Goal: Information Seeking & Learning: Learn about a topic

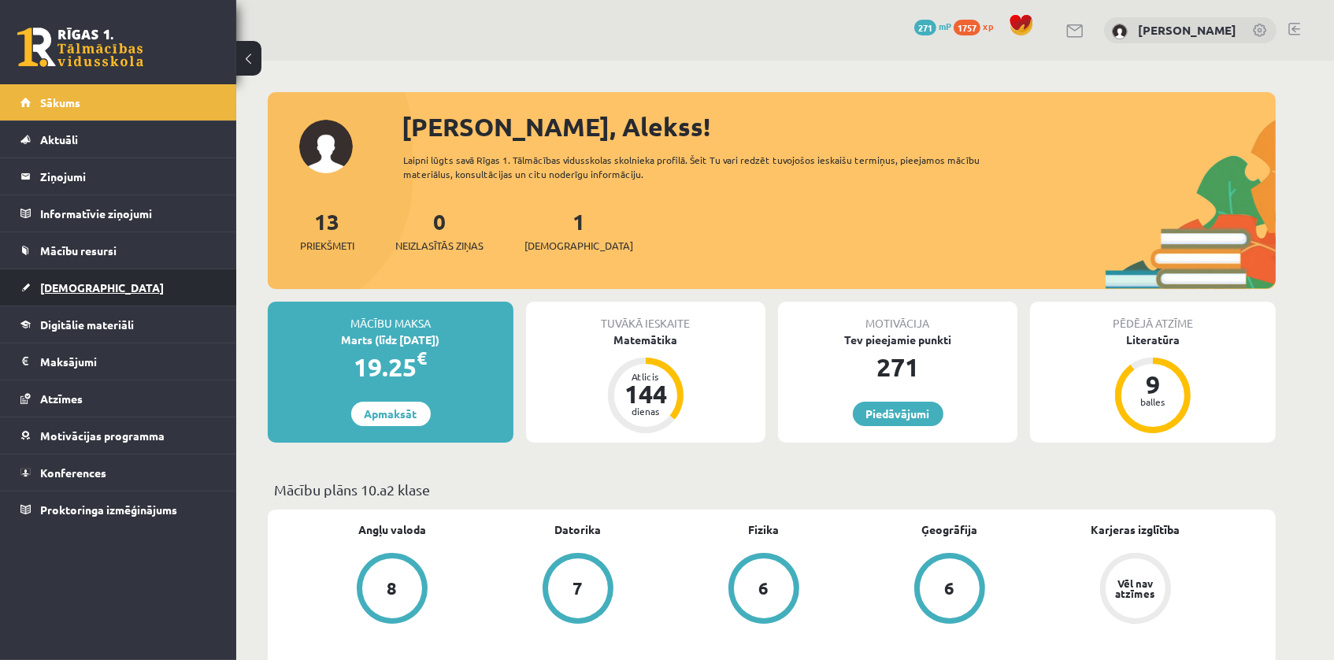
click at [114, 280] on link "[DEMOGRAPHIC_DATA]" at bounding box center [118, 287] width 196 height 36
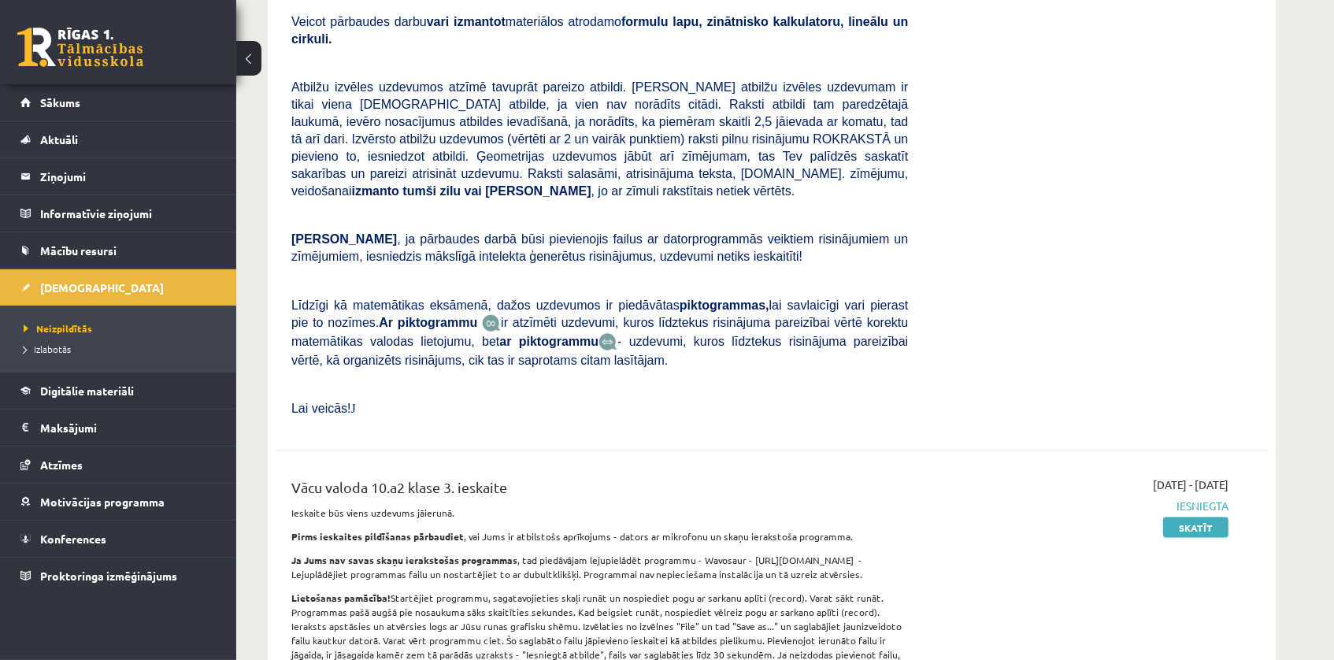
scroll to position [1941, 0]
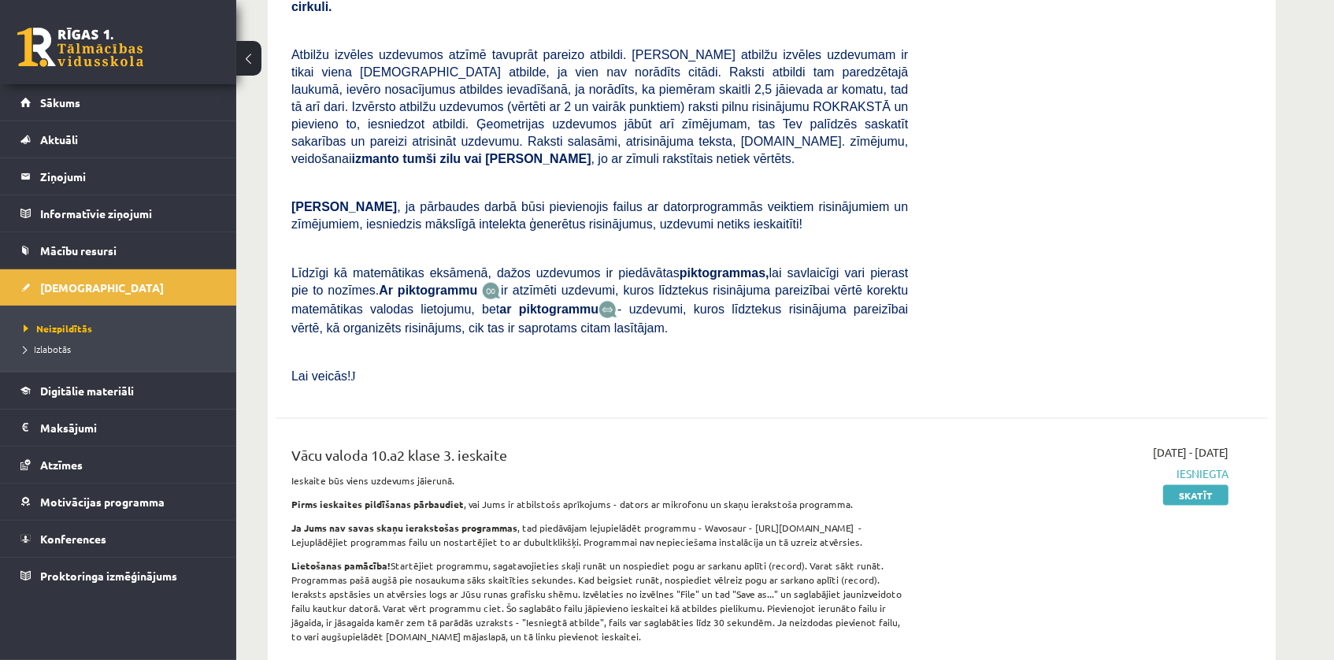
drag, startPoint x: 1333, startPoint y: 409, endPoint x: 1335, endPoint y: 426, distance: 16.7
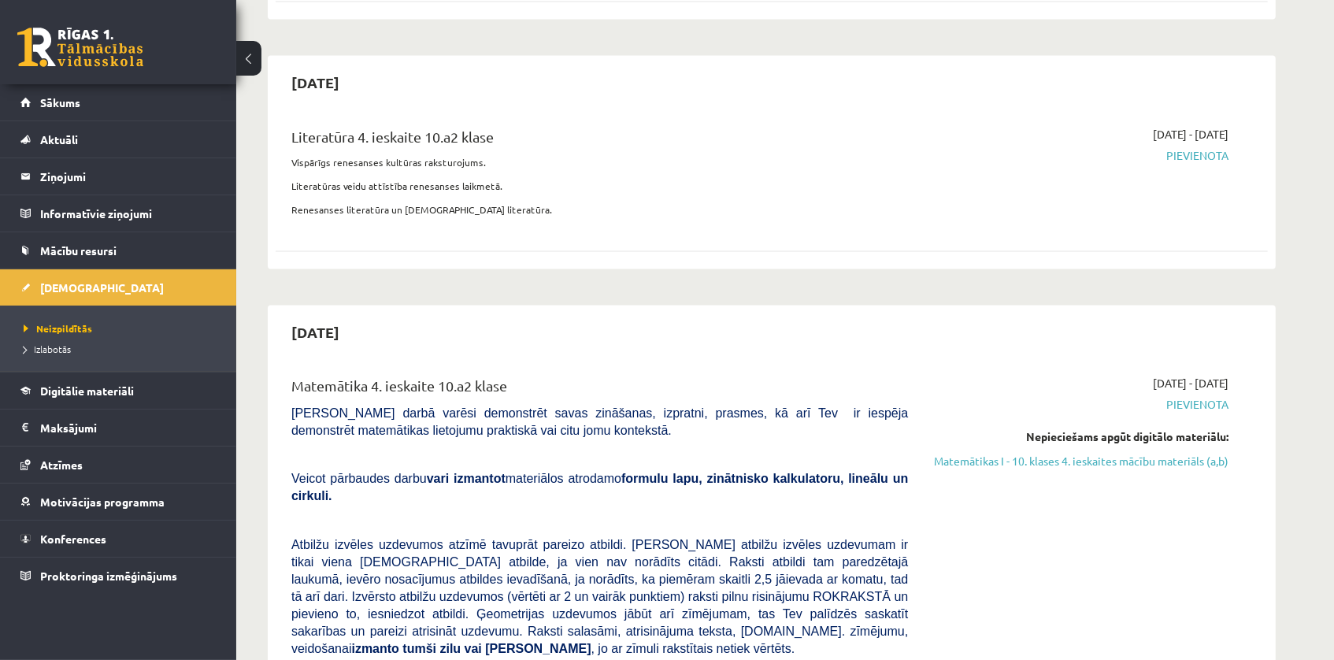
scroll to position [2618, 0]
click at [1197, 453] on link "Matemātikas I - 10. klases 4. ieskaites mācību materiāls (a,b)" at bounding box center [1079, 461] width 297 height 17
click at [134, 427] on legend "Maksājumi 0" at bounding box center [128, 427] width 176 height 36
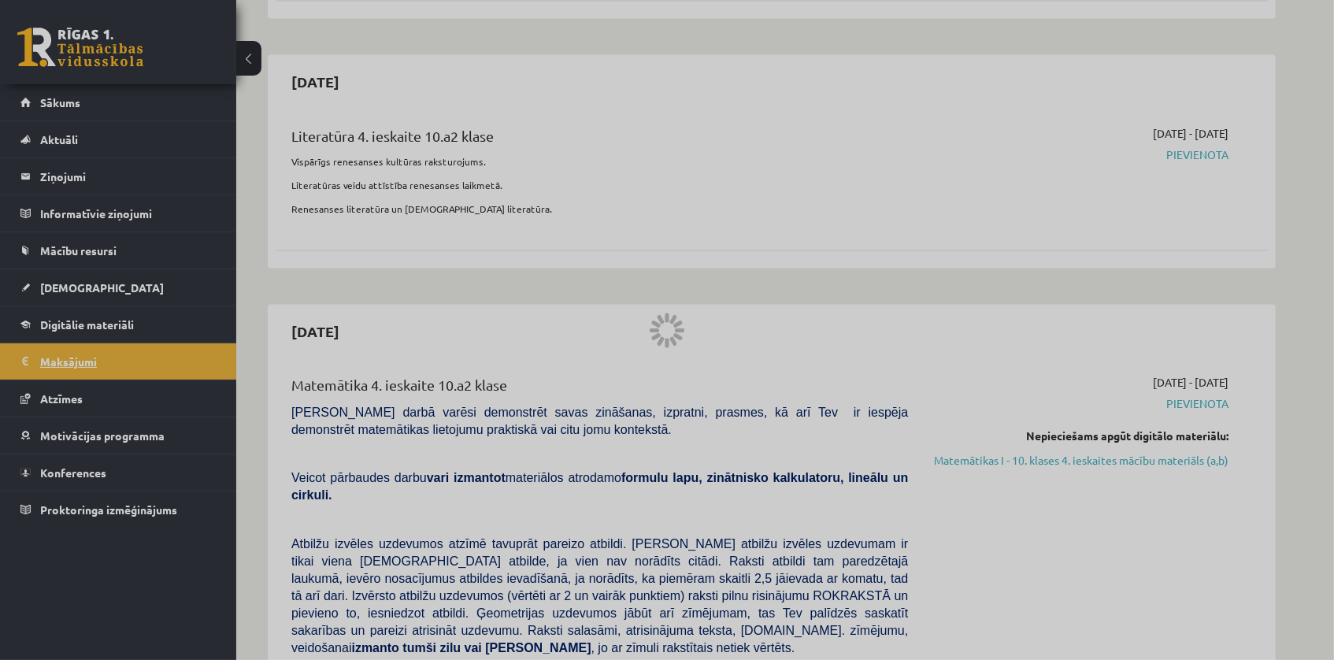
scroll to position [194, 0]
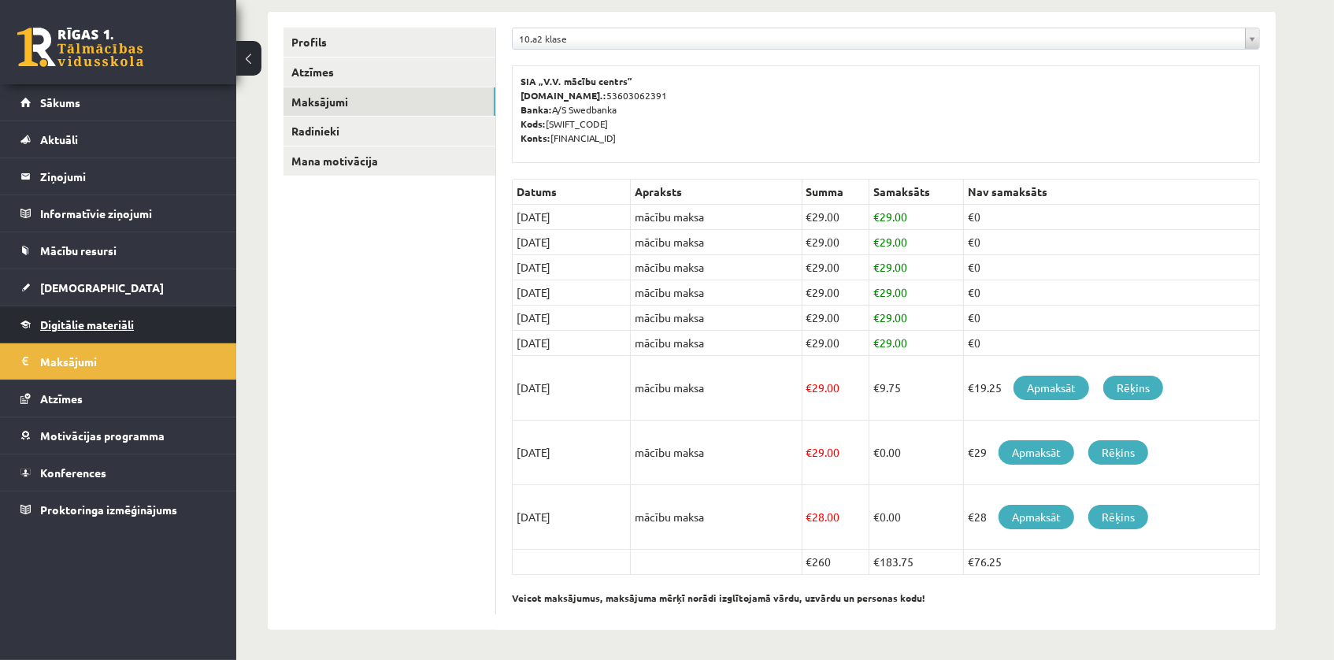
click at [187, 330] on link "Digitālie materiāli" at bounding box center [118, 324] width 196 height 36
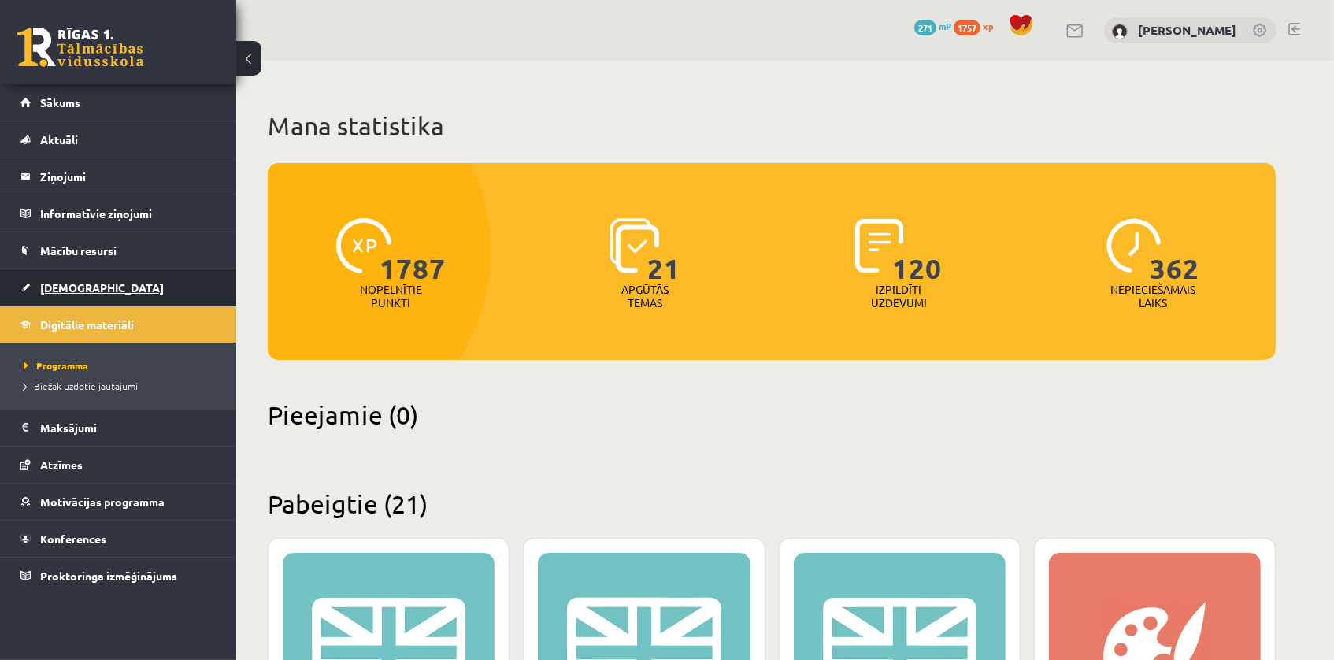
click at [142, 285] on link "[DEMOGRAPHIC_DATA]" at bounding box center [118, 287] width 196 height 36
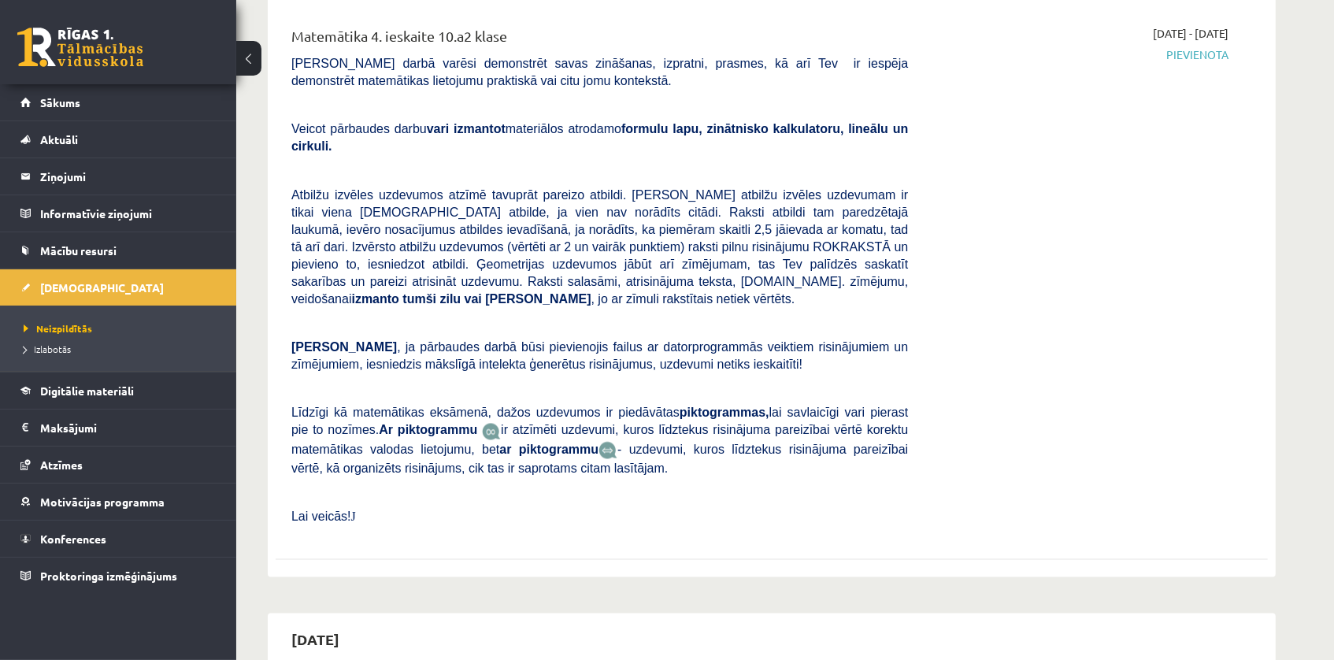
scroll to position [2999, 0]
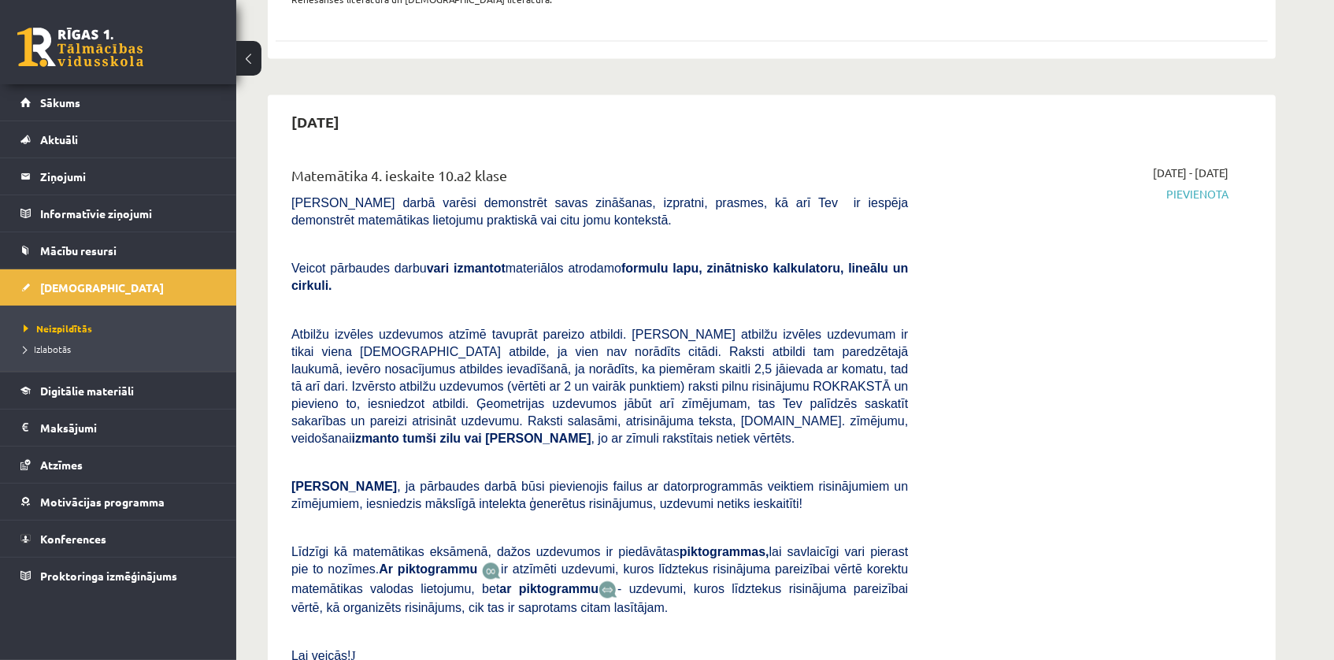
scroll to position [2999, 0]
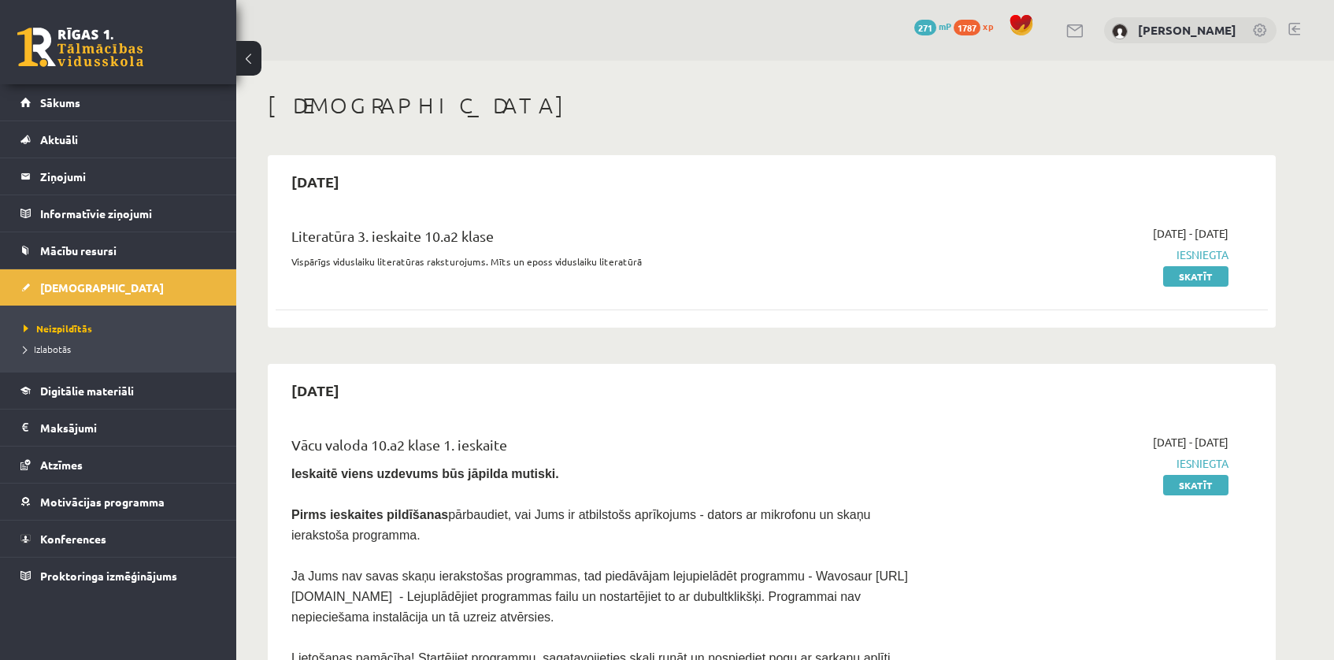
scroll to position [2999, 0]
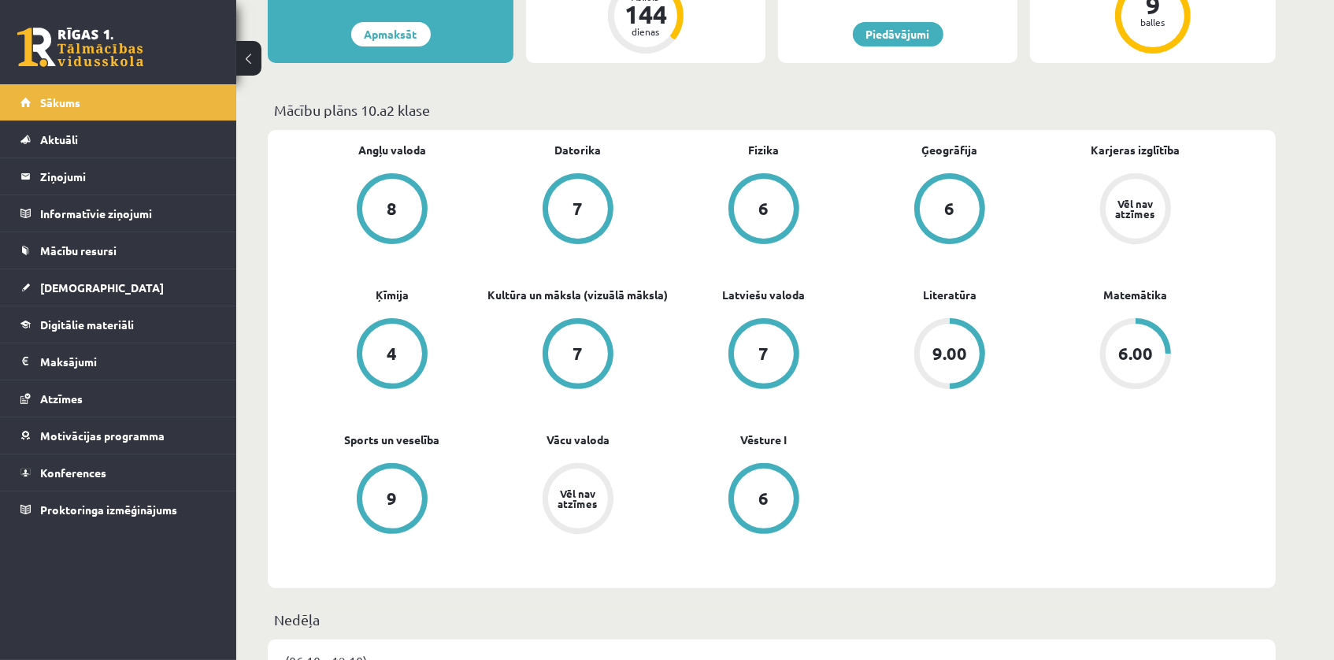
scroll to position [384, 0]
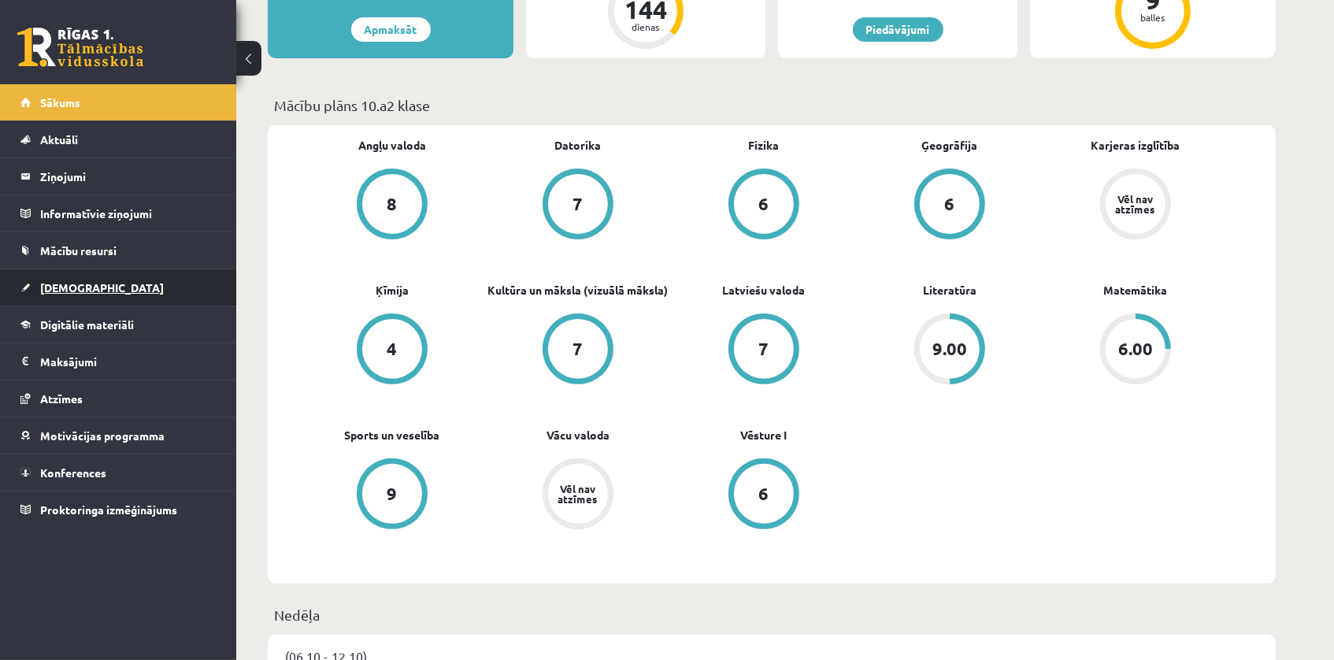
click at [79, 296] on link "[DEMOGRAPHIC_DATA]" at bounding box center [118, 287] width 196 height 36
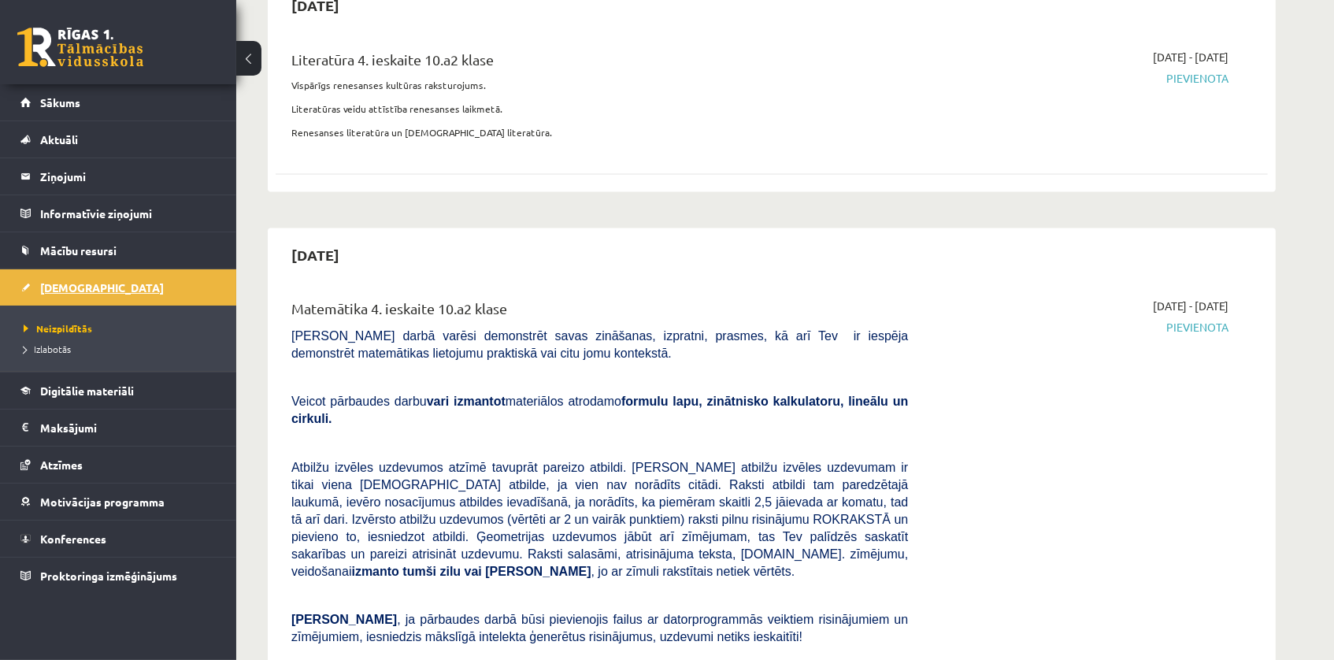
scroll to position [2999, 0]
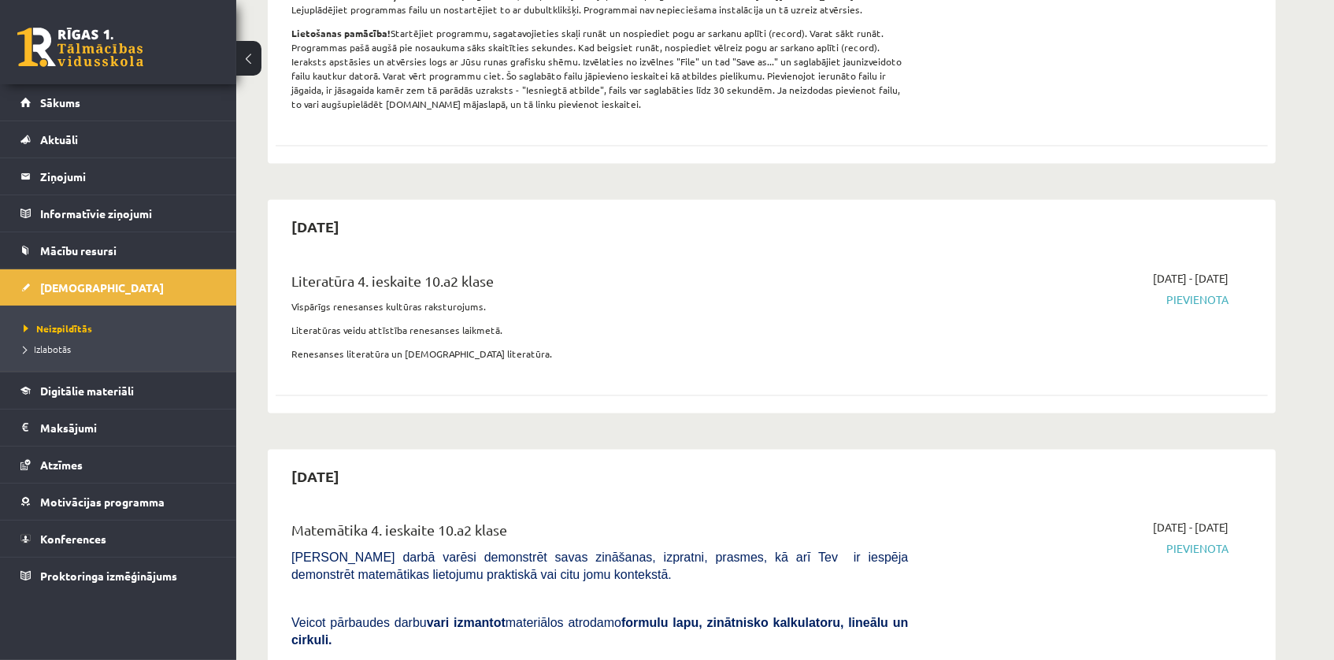
scroll to position [2471, 0]
click at [76, 391] on span "Digitālie materiāli" at bounding box center [87, 390] width 94 height 14
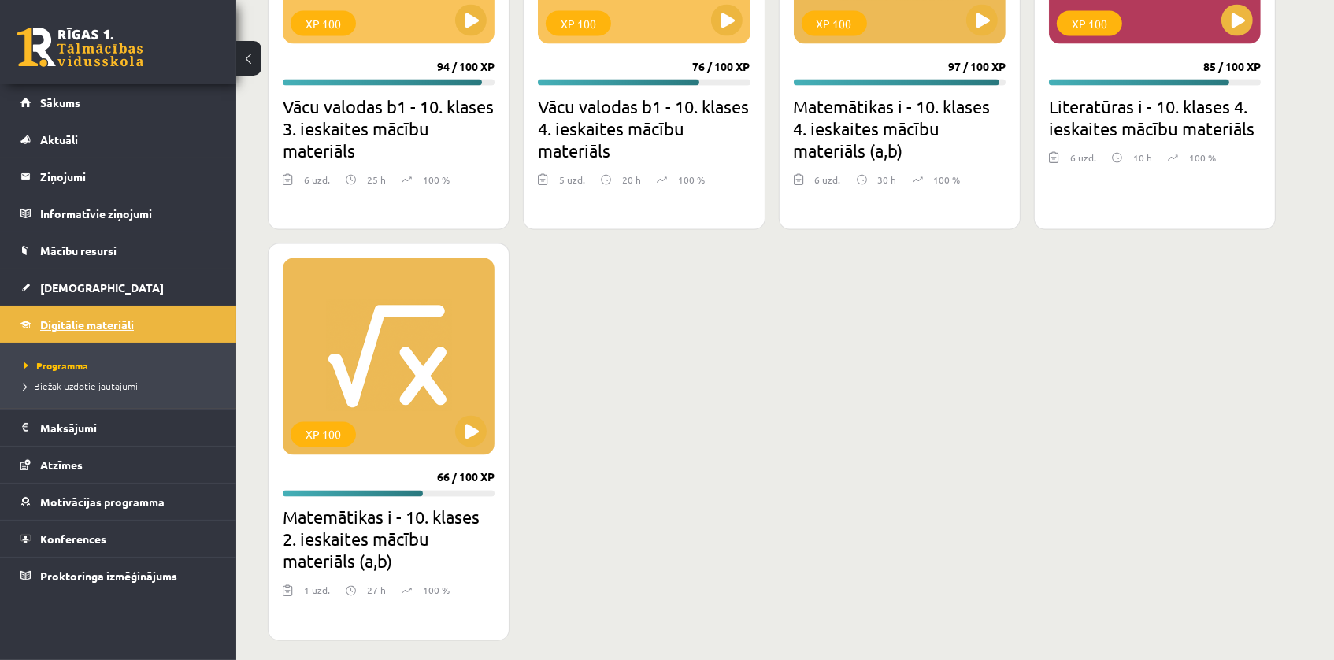
scroll to position [2611, 0]
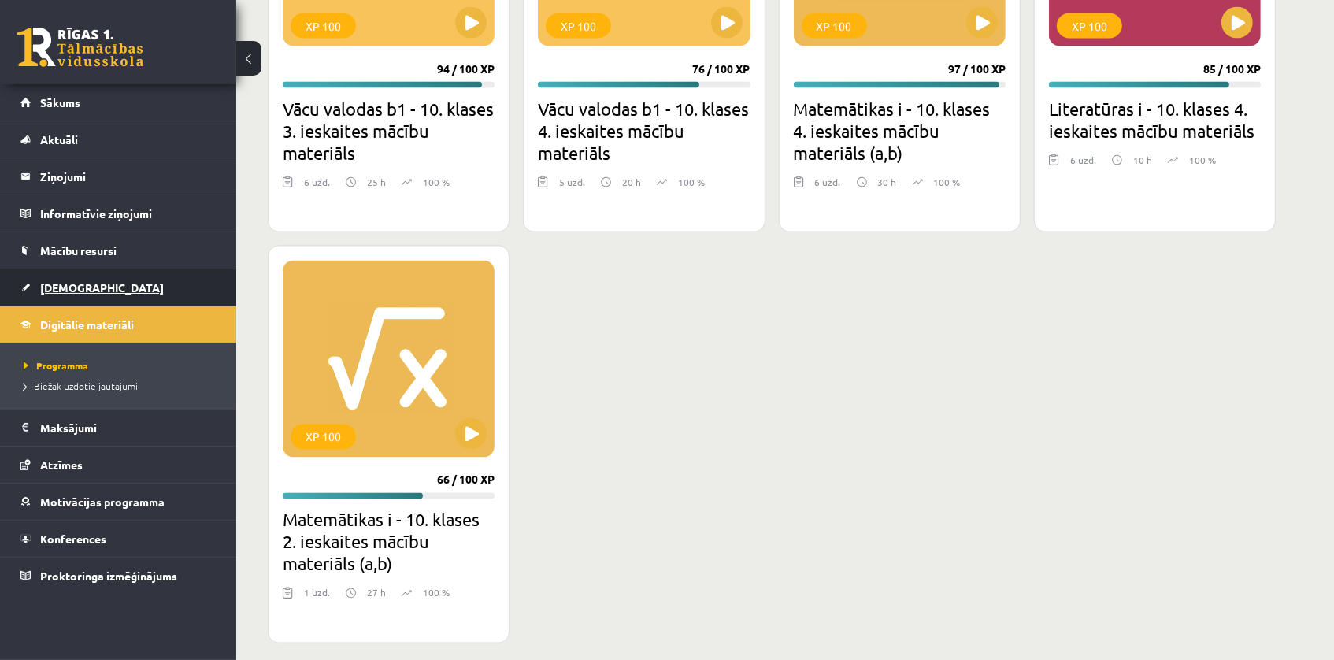
click at [86, 302] on link "[DEMOGRAPHIC_DATA]" at bounding box center [118, 287] width 196 height 36
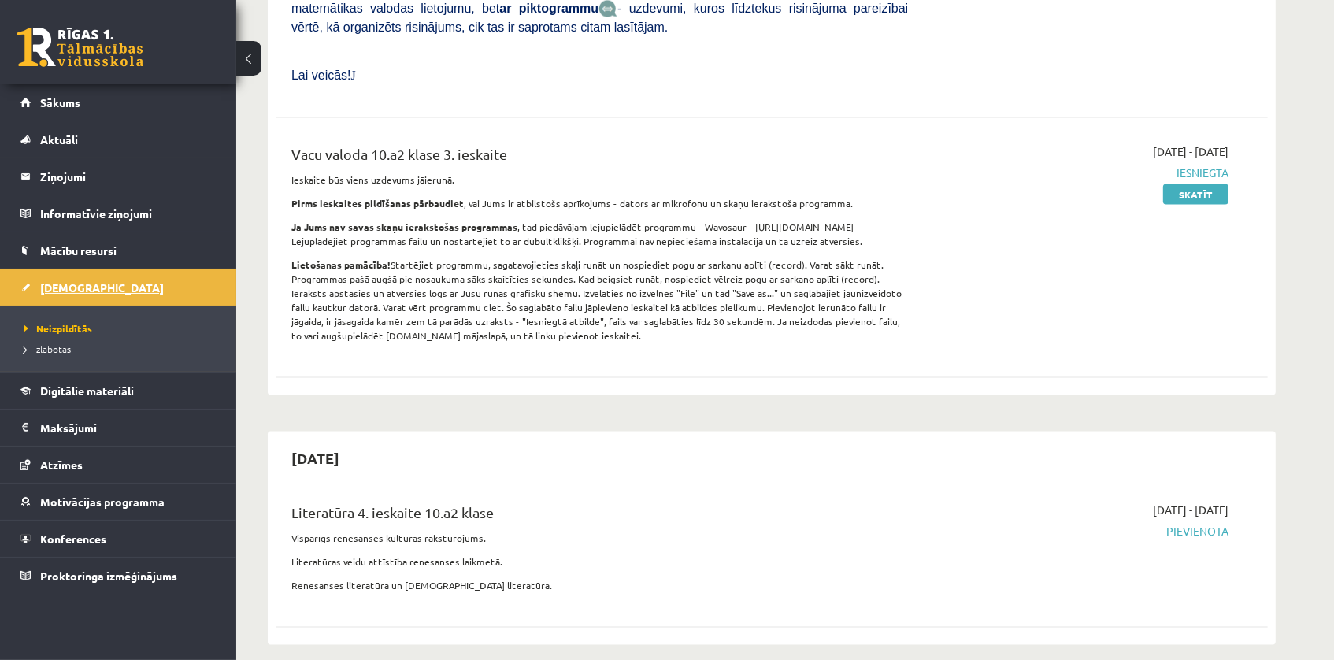
scroll to position [2242, 0]
click at [355, 439] on h2 "[DATE]" at bounding box center [316, 457] width 80 height 37
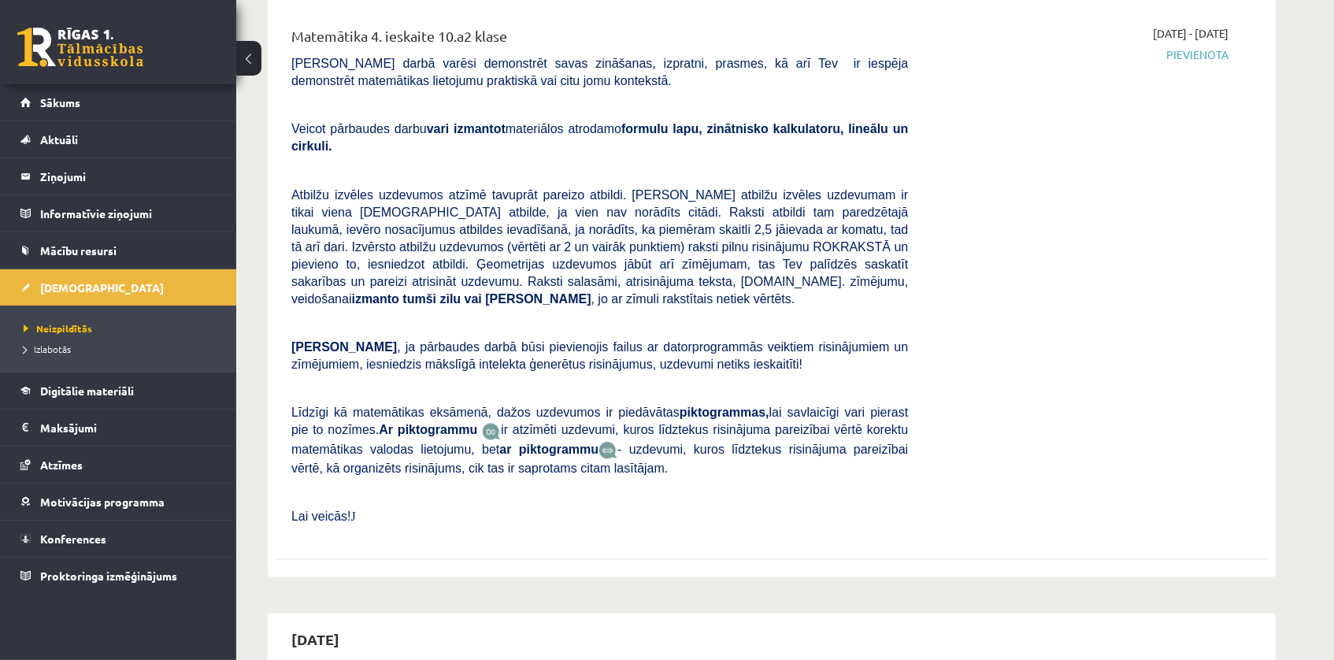
scroll to position [2999, 0]
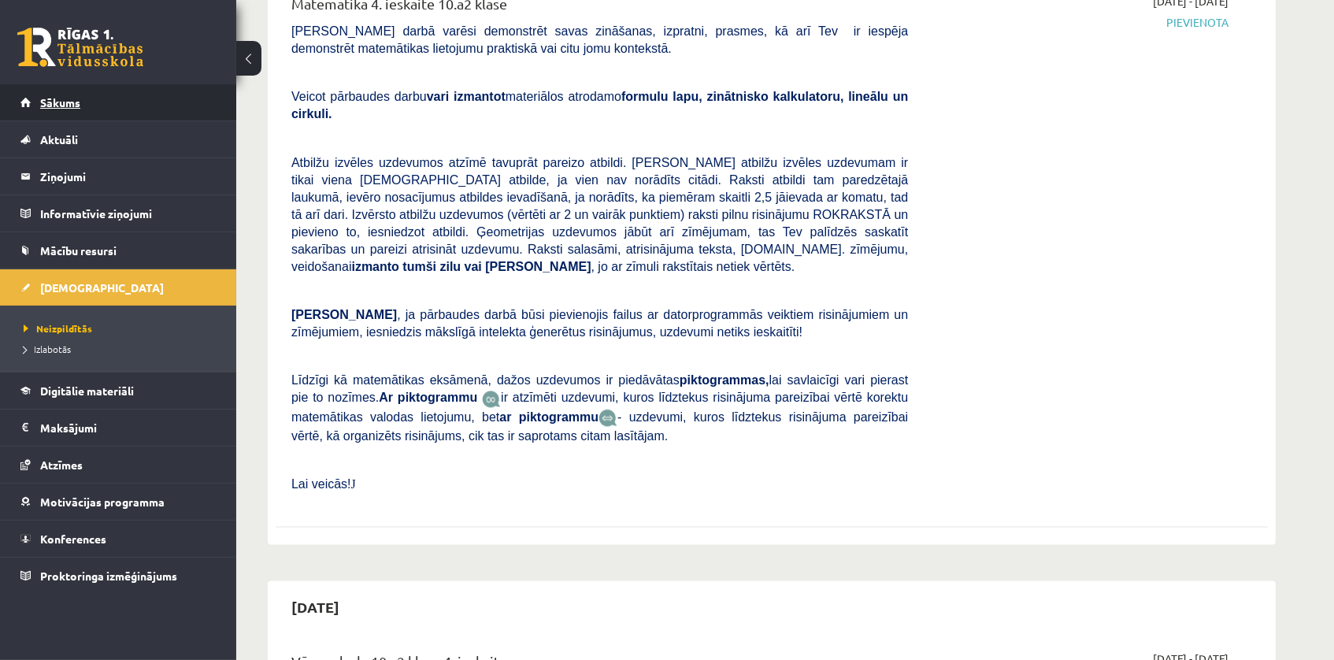
click at [128, 99] on link "Sākums" at bounding box center [118, 102] width 196 height 36
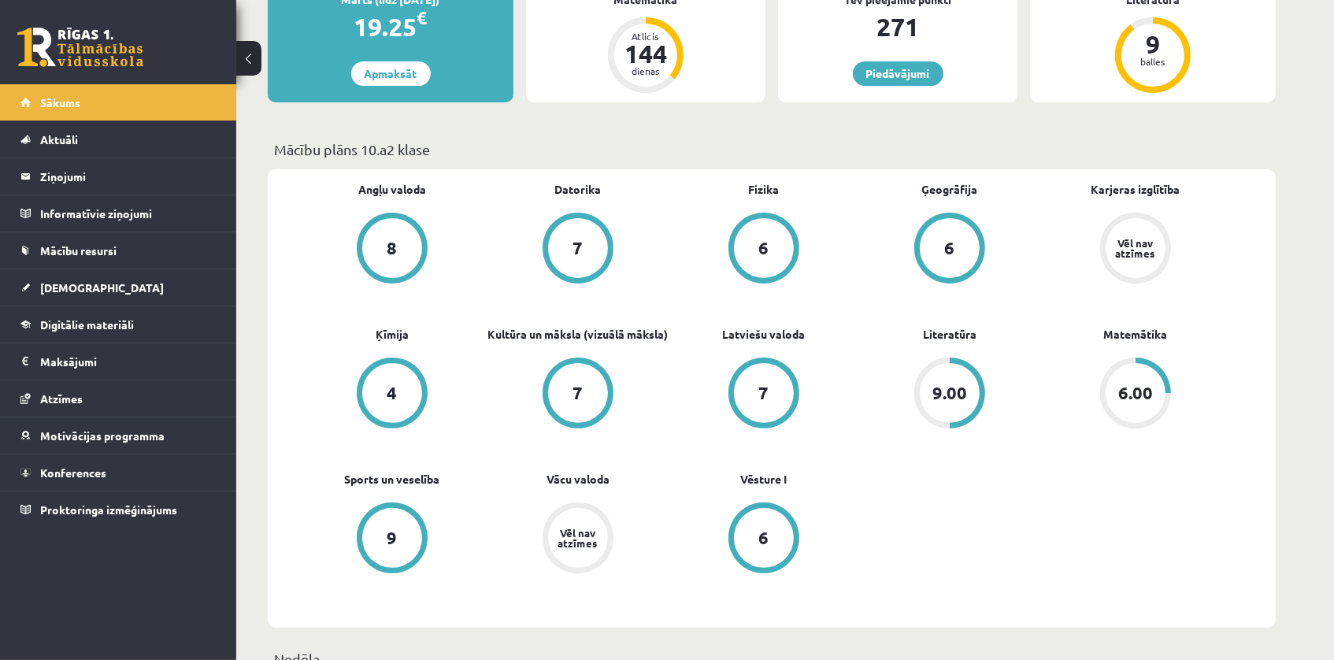
scroll to position [342, 0]
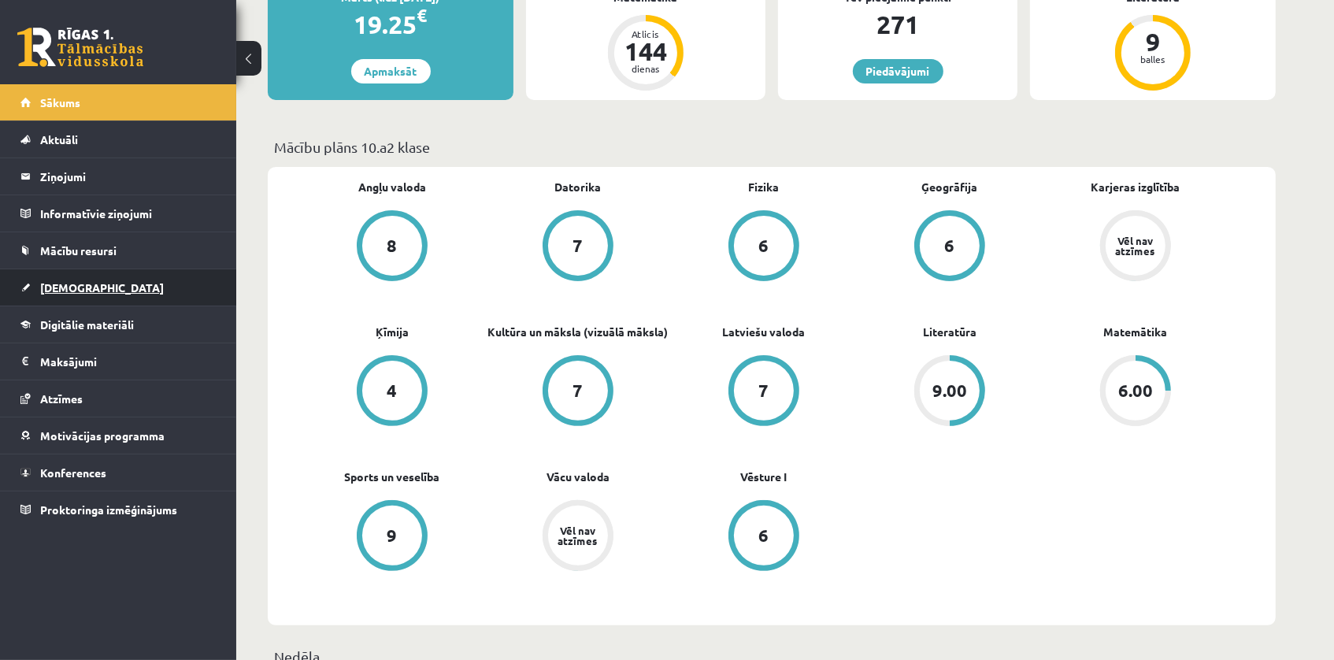
click at [104, 303] on link "[DEMOGRAPHIC_DATA]" at bounding box center [118, 287] width 196 height 36
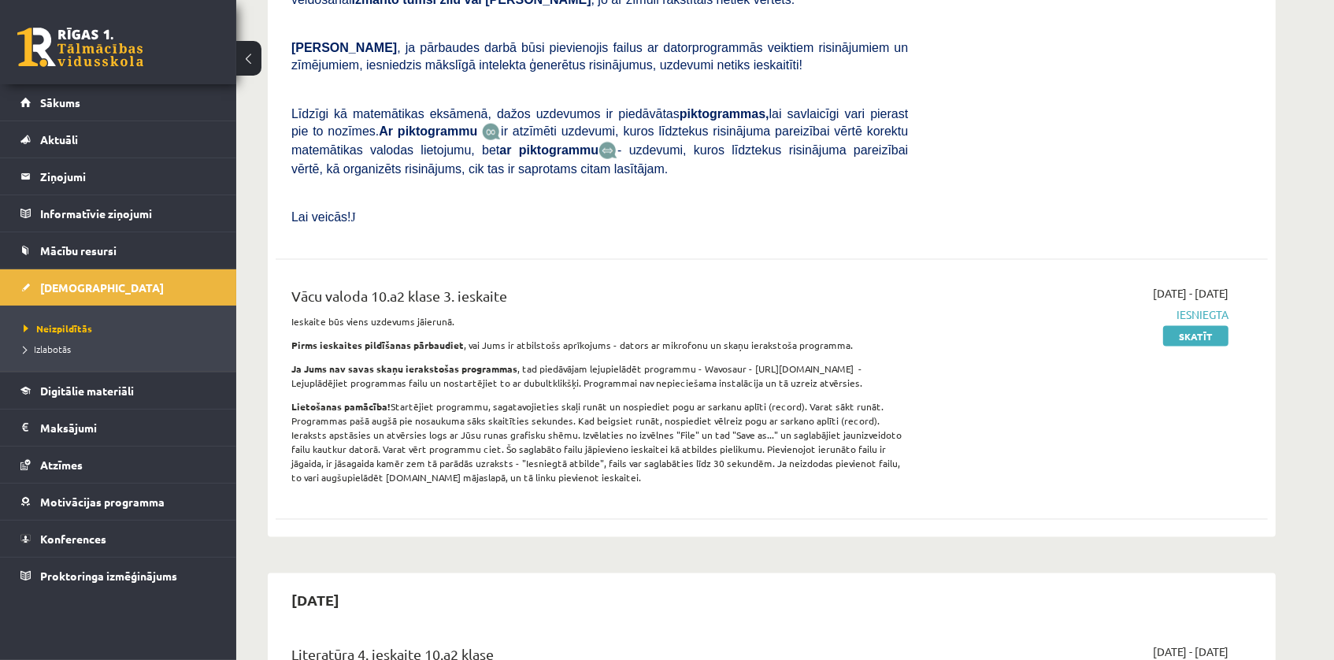
scroll to position [2104, 0]
